Goal: Task Accomplishment & Management: Use online tool/utility

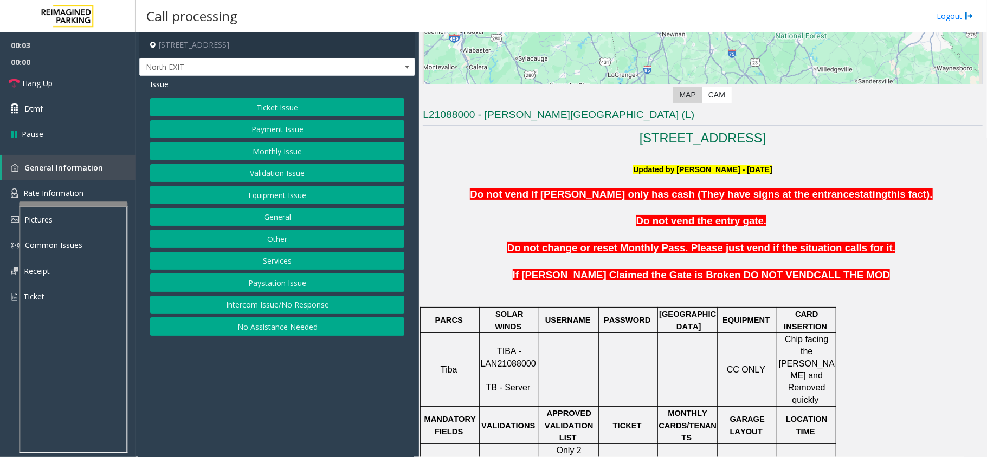
scroll to position [434, 0]
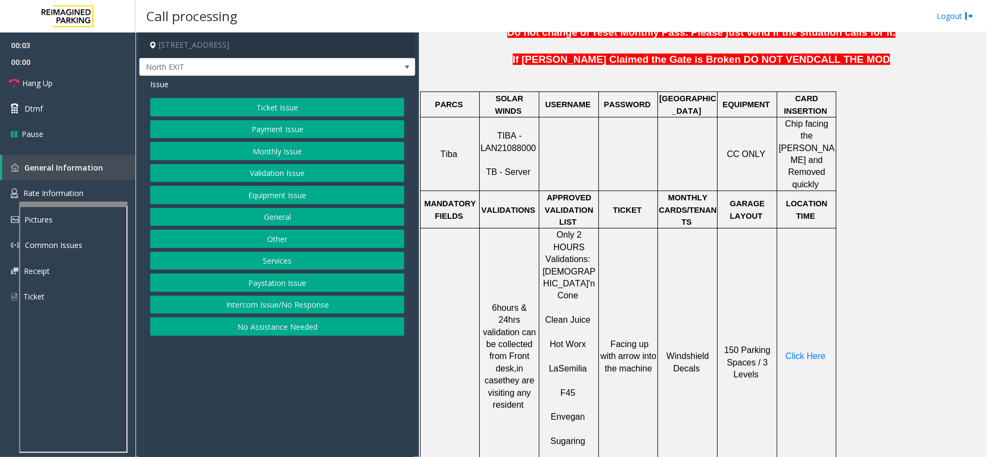
click at [512, 138] on span "TIBA - LAN21088000" at bounding box center [507, 141] width 55 height 21
copy p "LAN21088000"
click at [291, 172] on button "Validation Issue" at bounding box center [277, 173] width 254 height 18
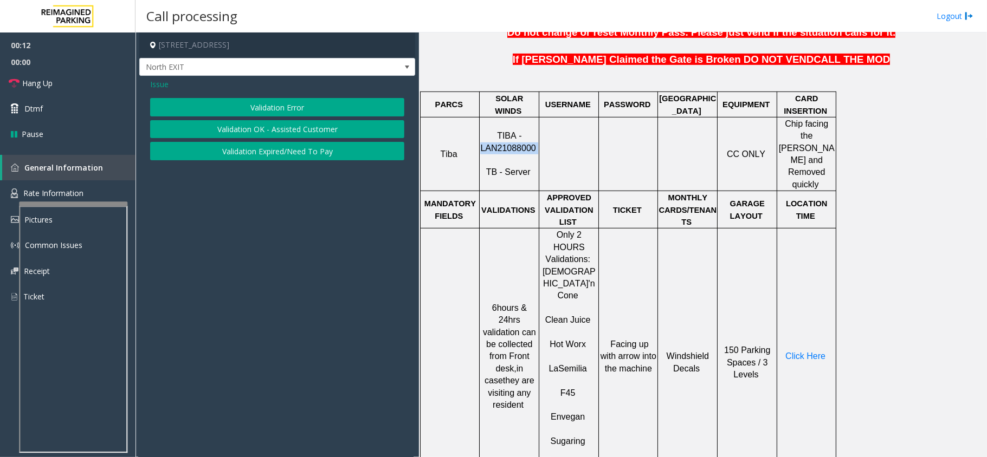
click at [293, 107] on button "Validation Error" at bounding box center [277, 107] width 254 height 18
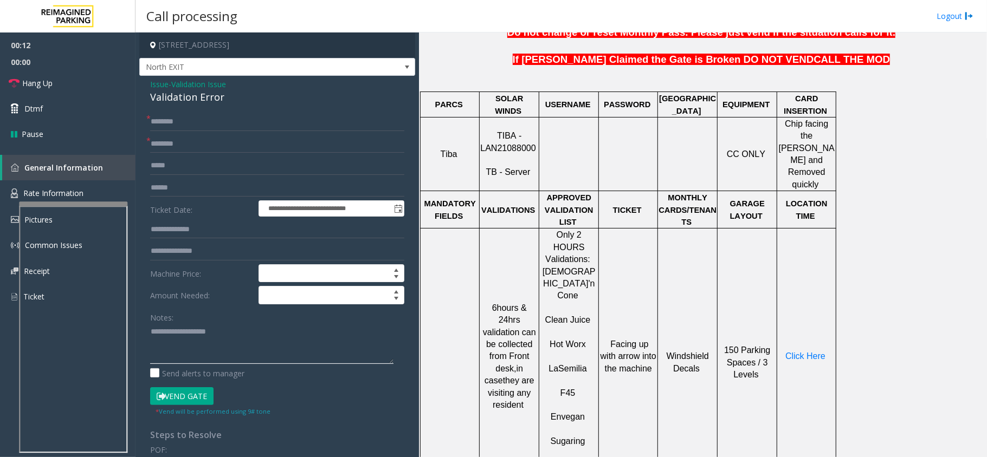
click at [224, 328] on textarea at bounding box center [271, 344] width 243 height 41
click at [190, 98] on div "Validation Error" at bounding box center [277, 97] width 254 height 15
copy div "Validation Error"
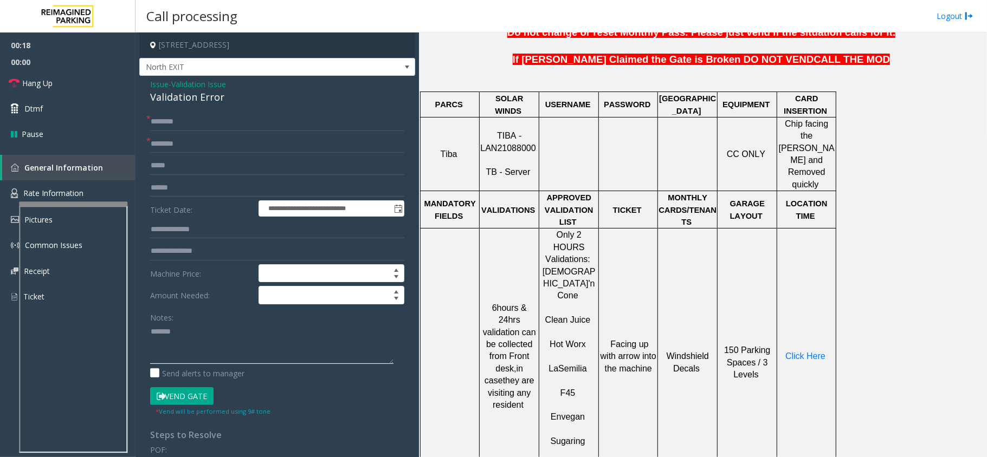
click at [204, 338] on textarea at bounding box center [271, 344] width 243 height 41
paste textarea "**********"
type textarea "**********"
click at [150, 81] on span "Issue" at bounding box center [159, 84] width 18 height 11
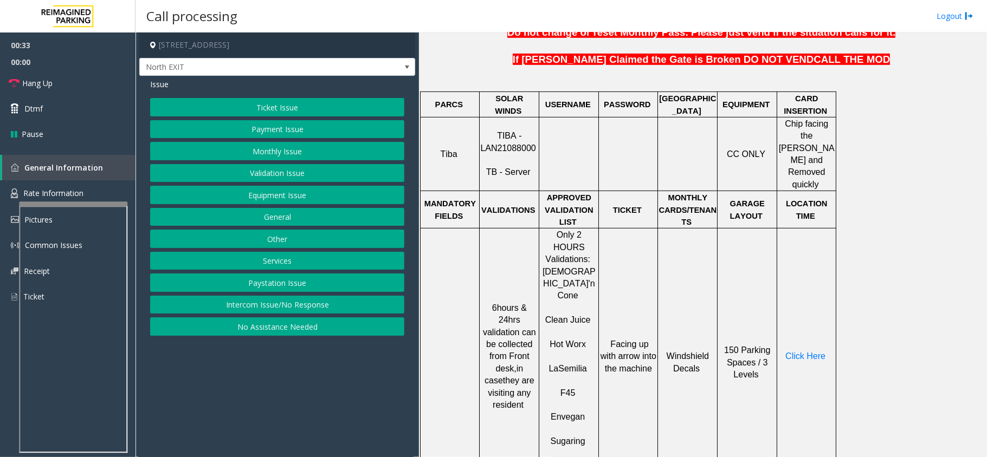
click at [277, 107] on button "Ticket Issue" at bounding box center [277, 107] width 254 height 18
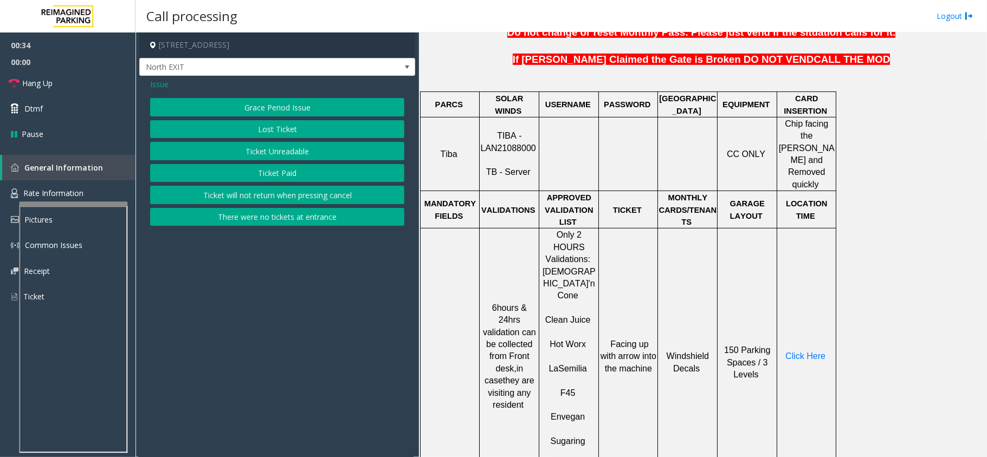
click at [299, 152] on button "Ticket Unreadable" at bounding box center [277, 151] width 254 height 18
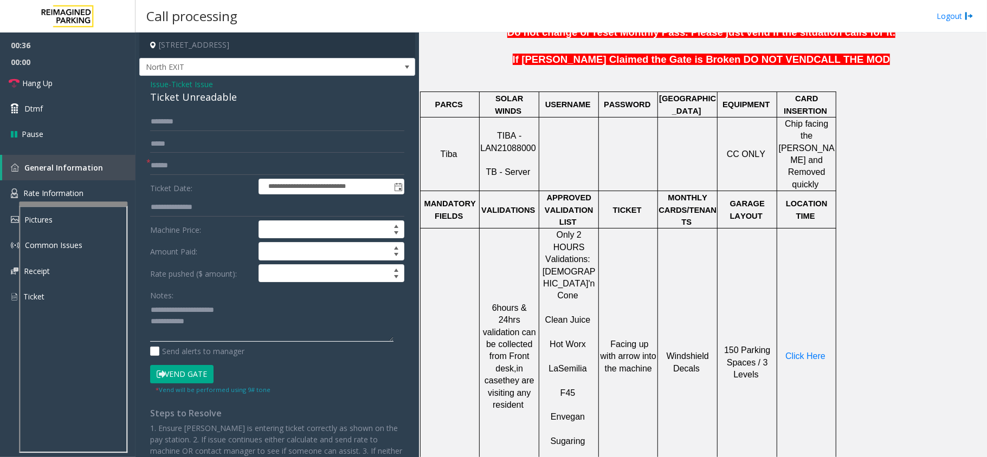
drag, startPoint x: 175, startPoint y: 309, endPoint x: 243, endPoint y: 308, distance: 68.8
click at [243, 308] on textarea at bounding box center [271, 321] width 243 height 41
click at [213, 98] on div "Ticket Unreadable" at bounding box center [277, 97] width 254 height 15
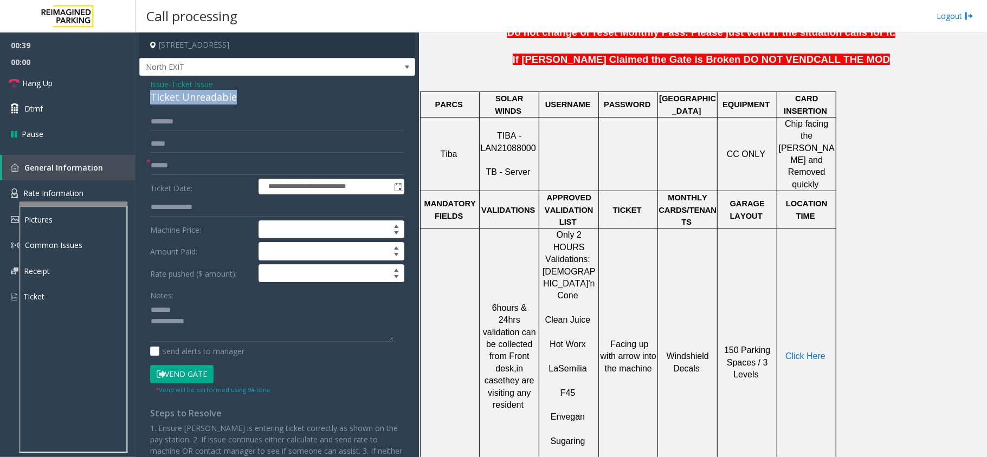
copy div "Ticket Unreadable"
click at [218, 309] on textarea at bounding box center [271, 321] width 243 height 41
paste textarea "**********"
click at [214, 328] on textarea at bounding box center [271, 321] width 243 height 41
click at [214, 337] on textarea at bounding box center [271, 321] width 243 height 41
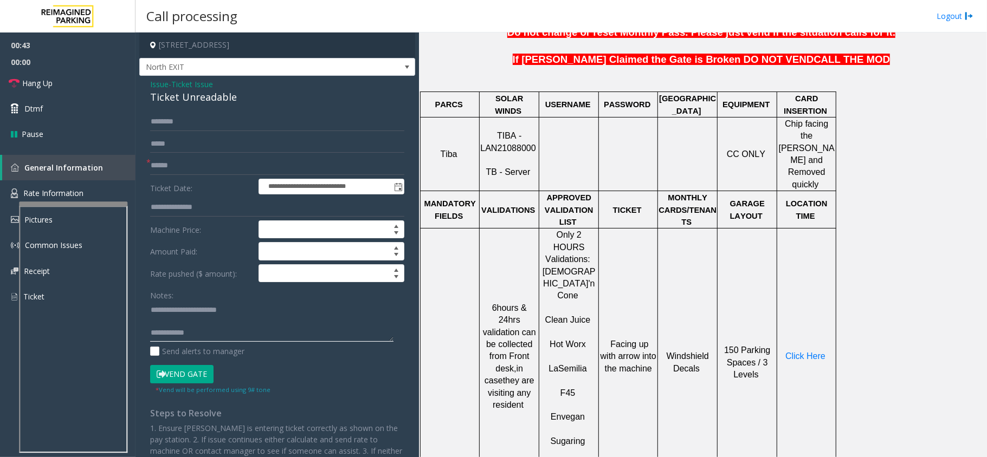
type textarea "**********"
click at [184, 174] on input "text" at bounding box center [277, 166] width 254 height 18
type input "*******"
click at [790, 352] on span "Click Here" at bounding box center [805, 356] width 40 height 9
click at [81, 189] on span "Rate Information" at bounding box center [53, 193] width 60 height 10
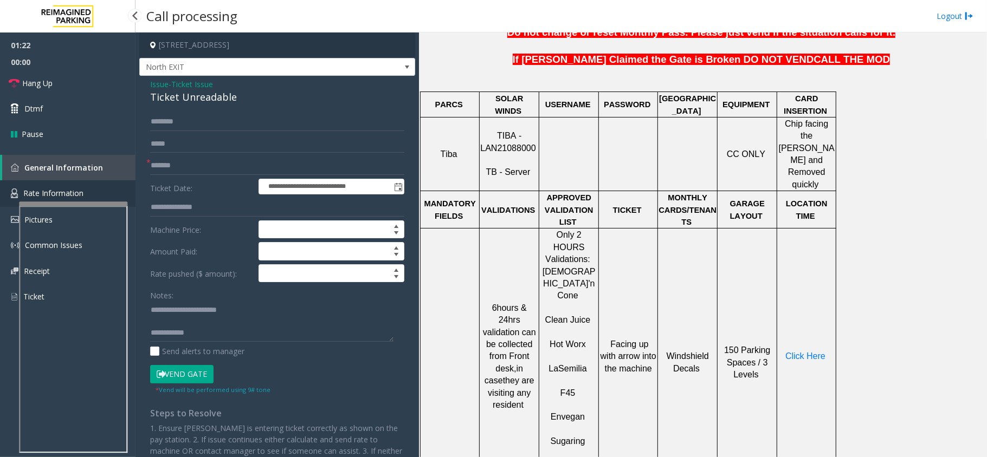
scroll to position [27, 0]
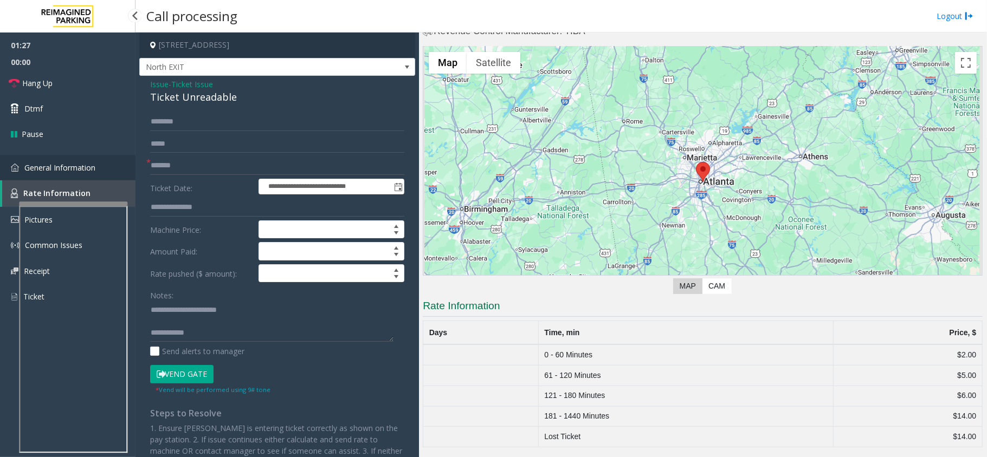
click at [88, 163] on span "General Information" at bounding box center [59, 168] width 71 height 10
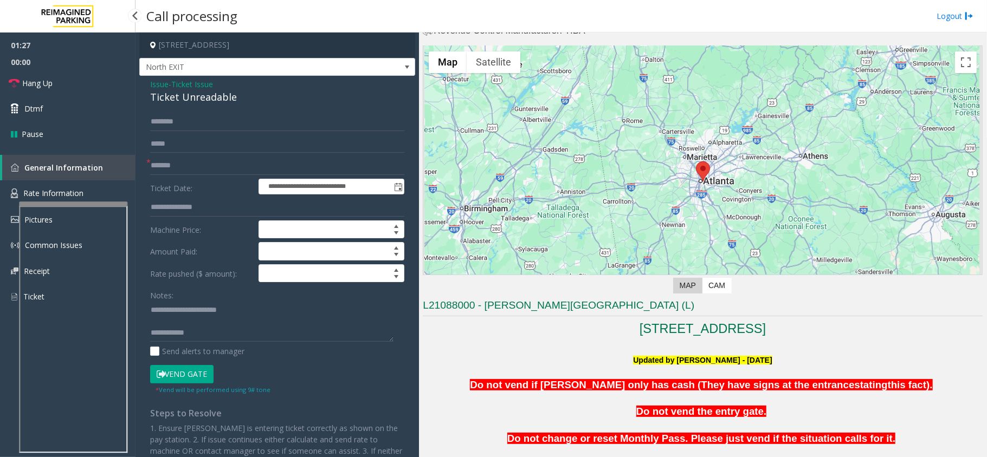
scroll to position [434, 0]
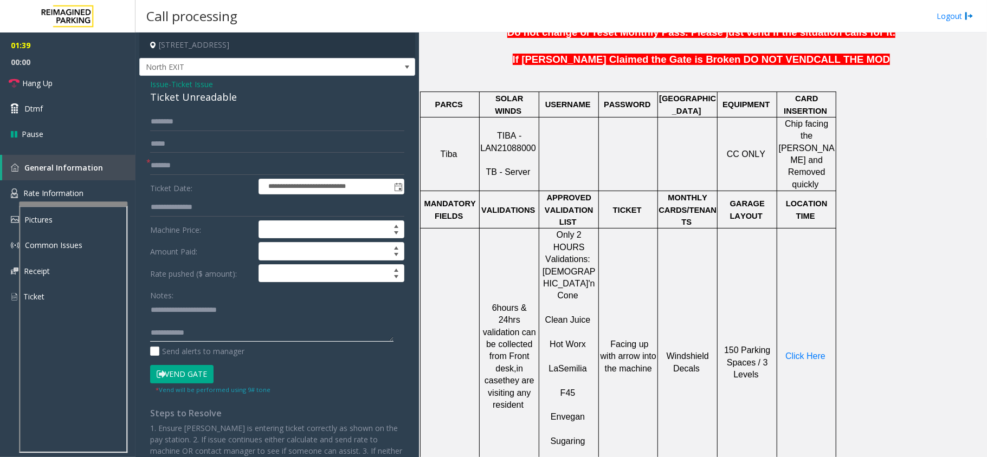
click at [204, 337] on textarea at bounding box center [271, 321] width 243 height 41
click at [287, 337] on textarea at bounding box center [271, 321] width 243 height 41
click at [280, 331] on textarea at bounding box center [271, 321] width 243 height 41
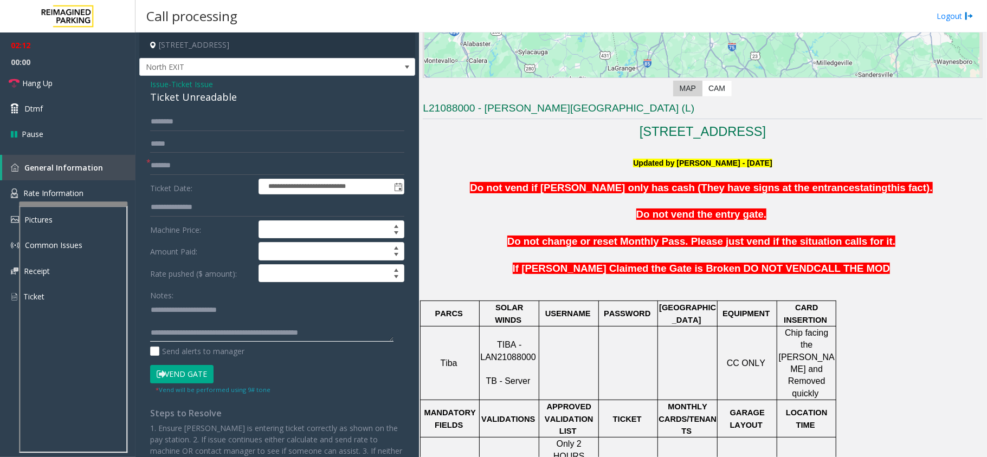
scroll to position [217, 0]
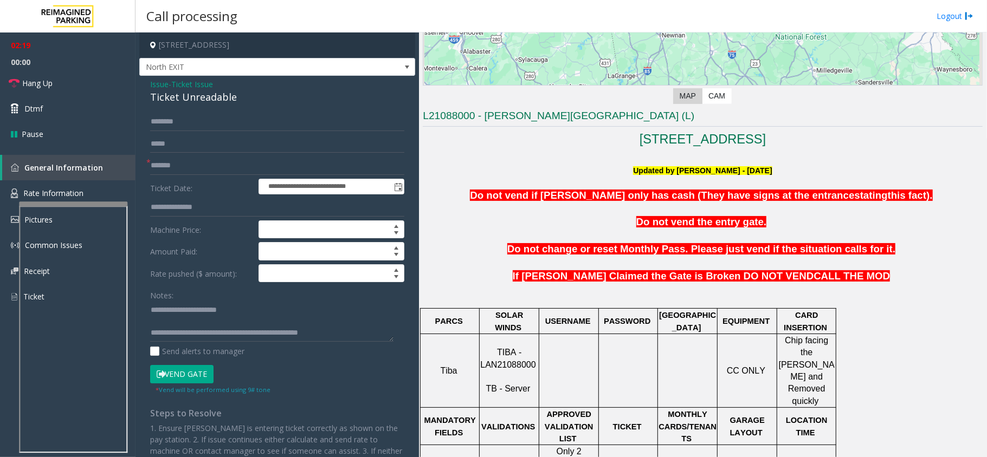
click at [190, 376] on button "Vend Gate" at bounding box center [181, 374] width 63 height 18
click at [350, 334] on textarea at bounding box center [271, 321] width 243 height 41
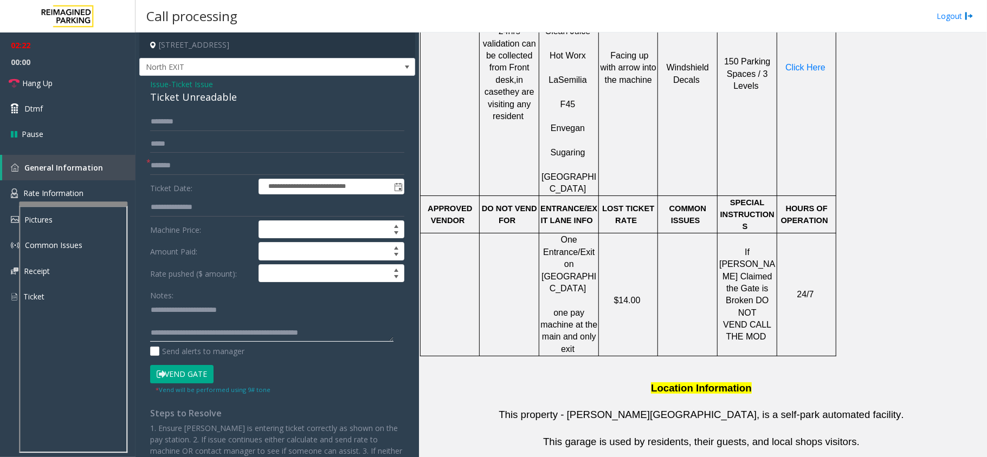
scroll to position [1017, 0]
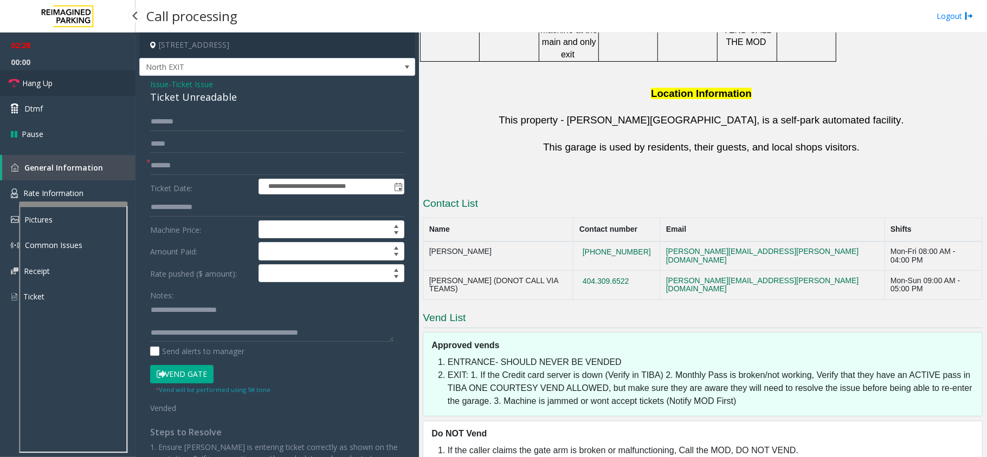
click at [83, 93] on link "Hang Up" at bounding box center [67, 82] width 135 height 25
click at [347, 333] on textarea at bounding box center [271, 321] width 243 height 41
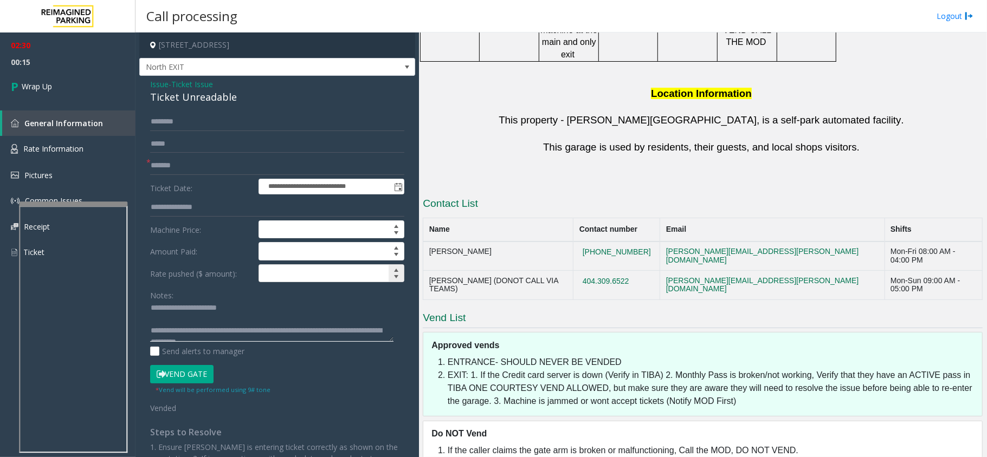
scroll to position [0, 0]
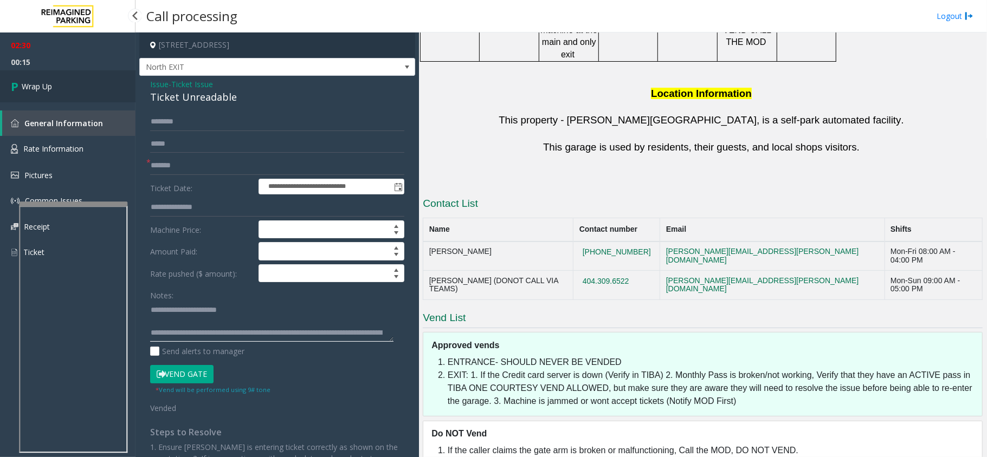
type textarea "**********"
click at [103, 76] on link "Wrap Up" at bounding box center [67, 86] width 135 height 32
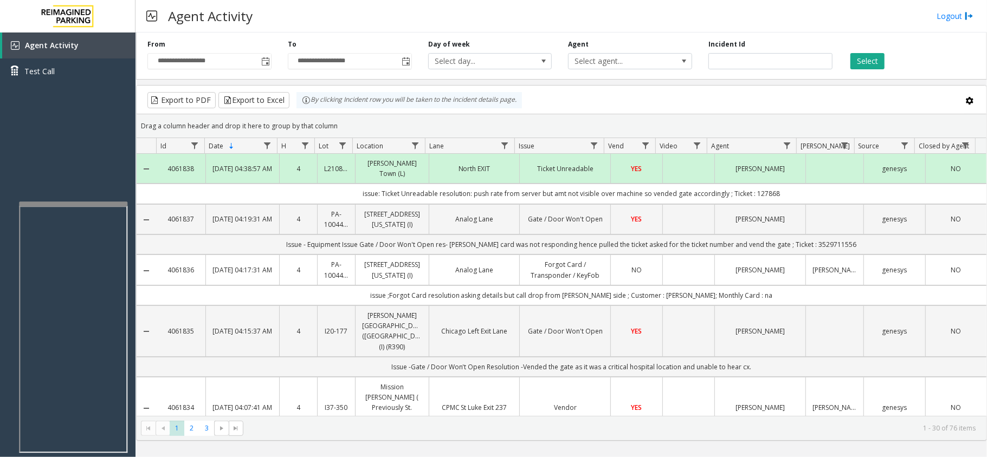
click at [115, 203] on div at bounding box center [73, 329] width 108 height 254
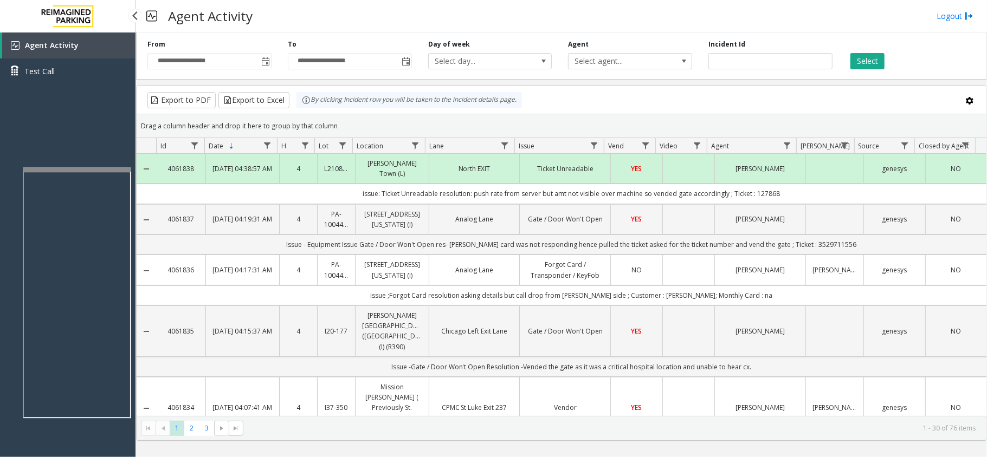
click at [118, 163] on app-root "**********" at bounding box center [493, 228] width 987 height 457
